Goal: Navigation & Orientation: Find specific page/section

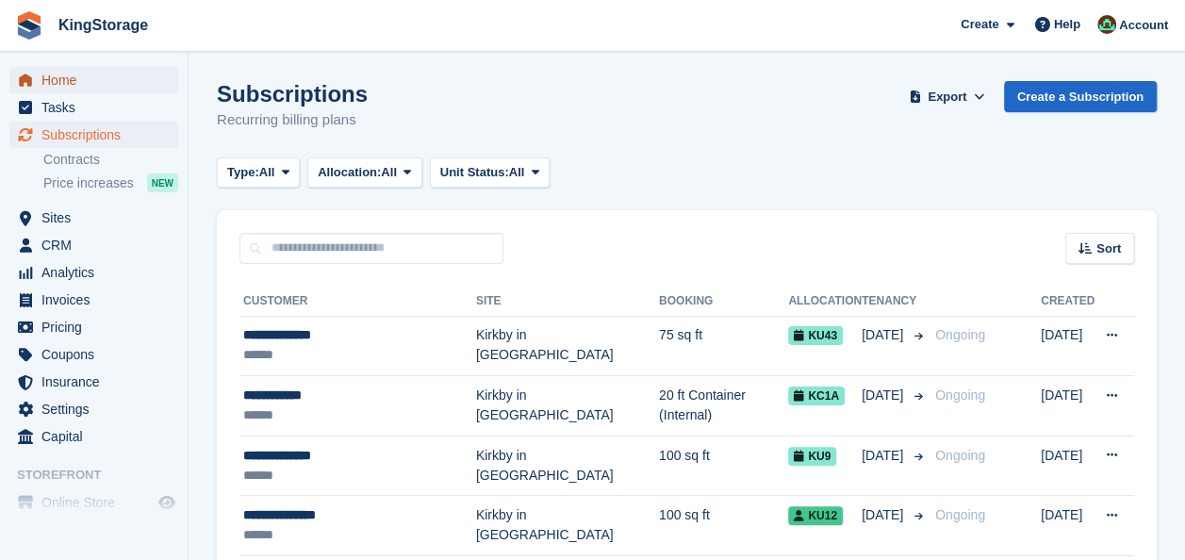
click at [57, 83] on span "Home" at bounding box center [97, 80] width 113 height 26
